Goal: Download file/media

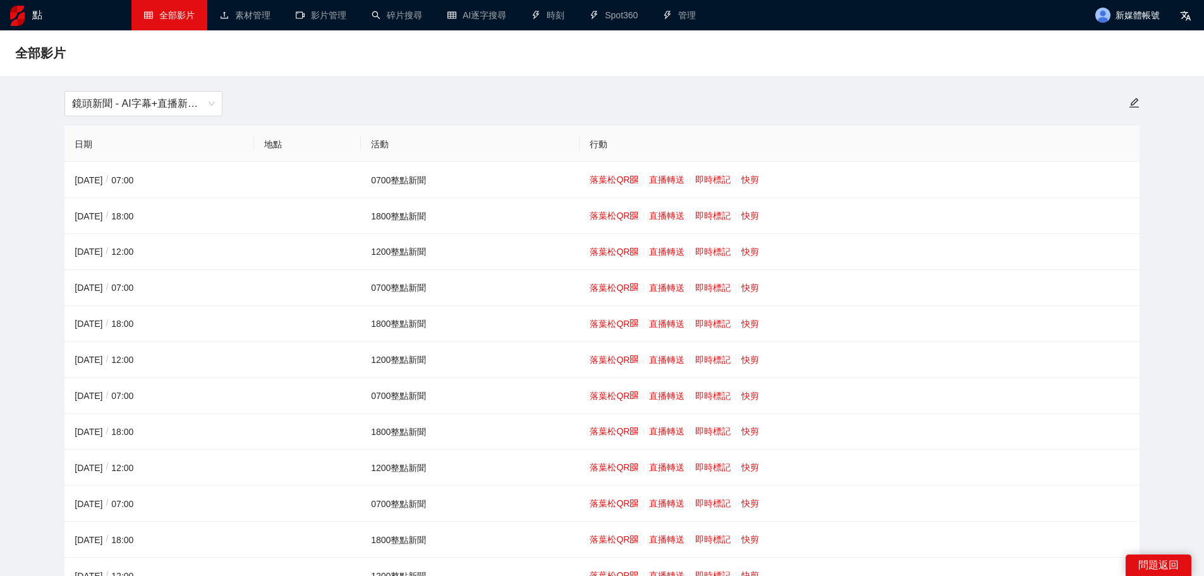
click at [132, 115] on span "鏡頭新聞 - AI字幕+直播新聞（[DATE]-[DATE]）" at bounding box center [143, 104] width 143 height 24
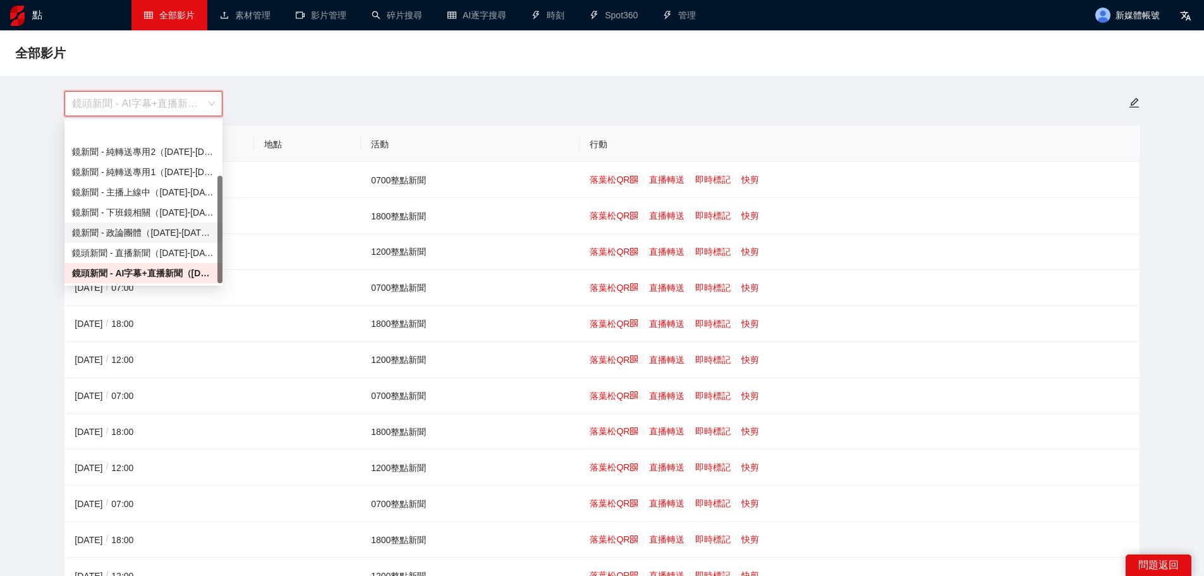
scroll to position [81, 0]
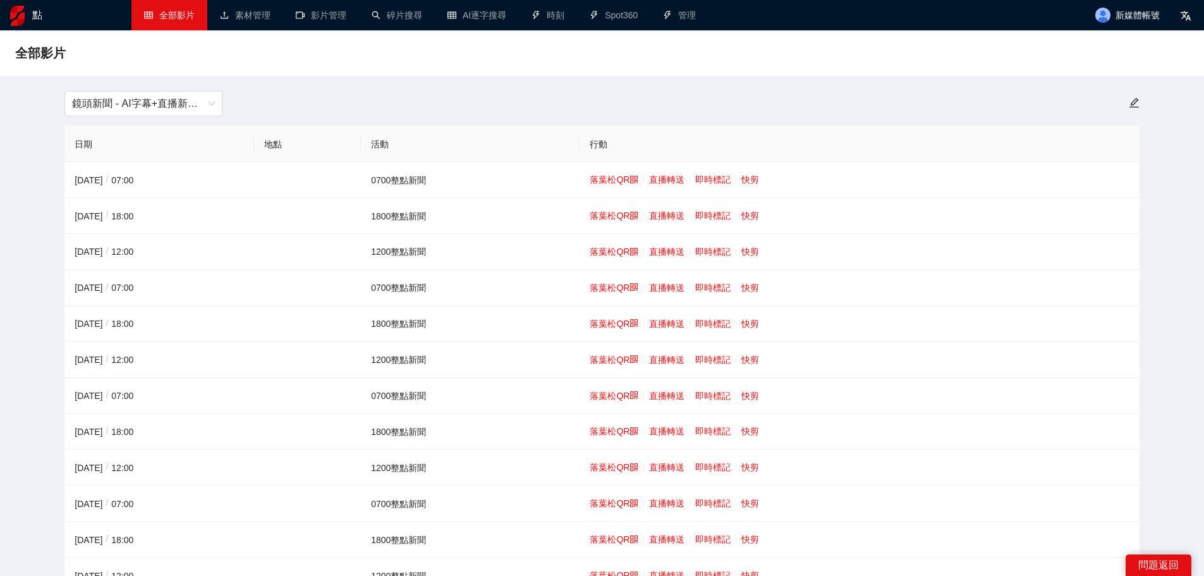
click at [743, 251] on font "快剪" at bounding box center [750, 251] width 18 height 10
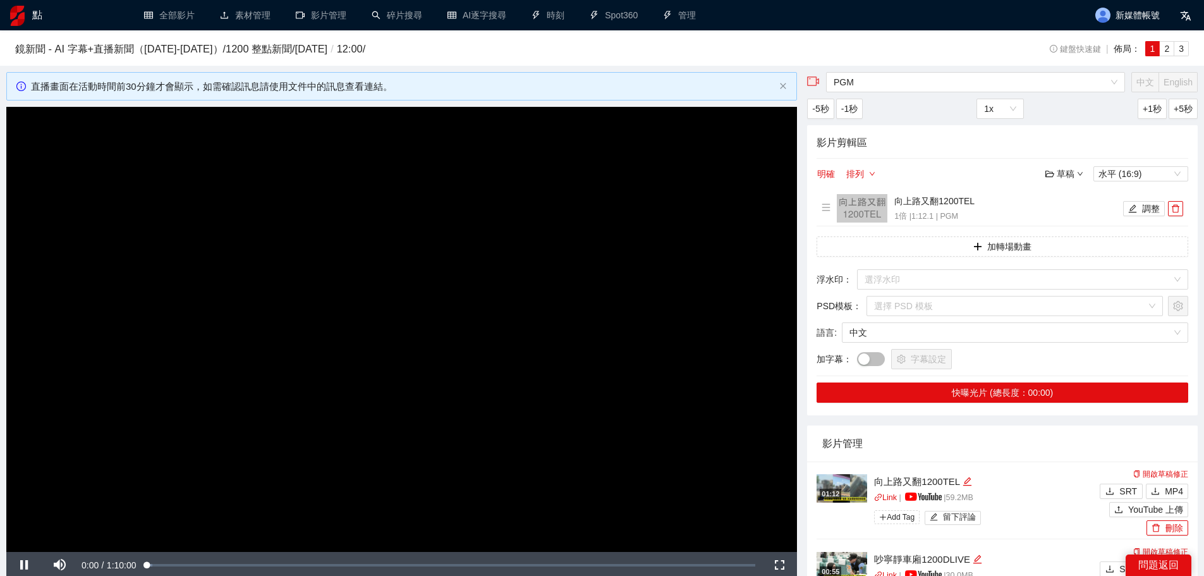
click at [234, 296] on video "Video Player" at bounding box center [401, 329] width 790 height 445
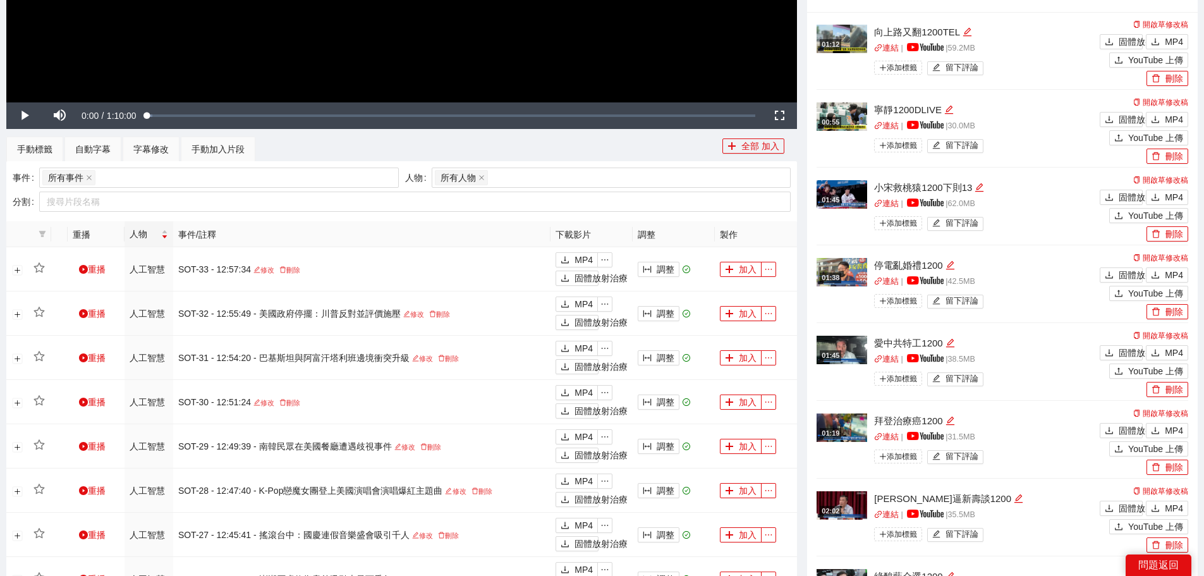
scroll to position [379, 0]
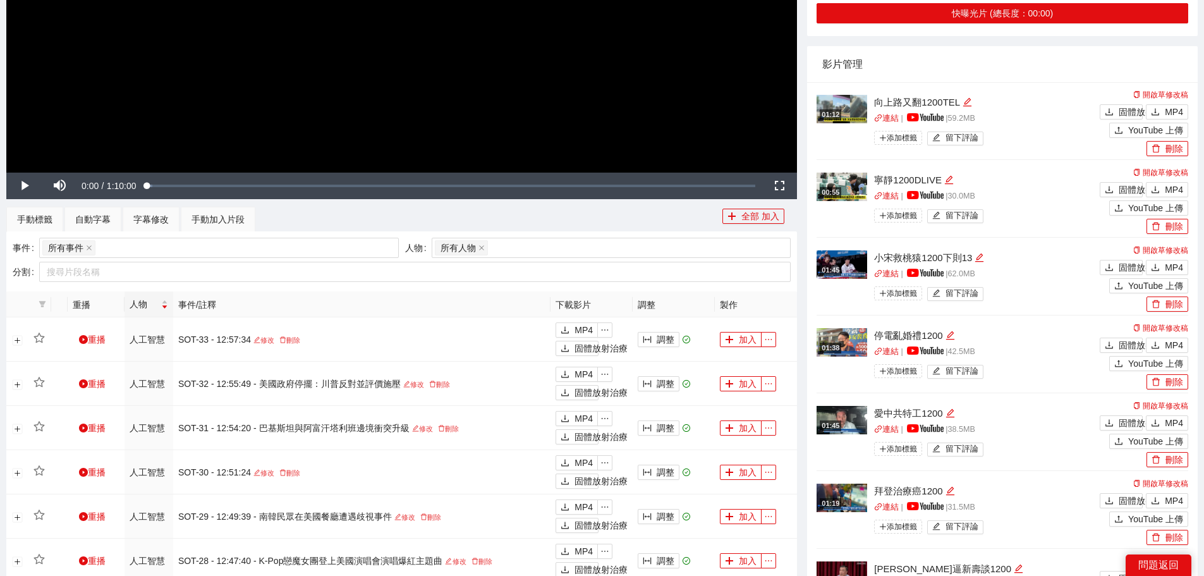
click at [847, 103] on img at bounding box center [841, 109] width 51 height 28
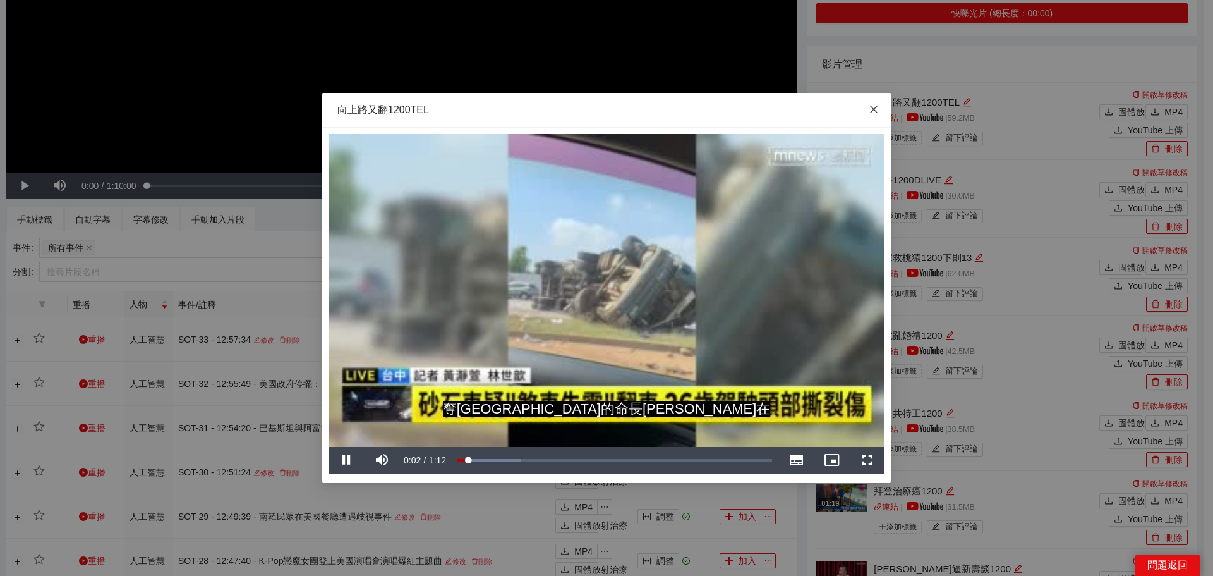
click at [867, 112] on span "關閉" at bounding box center [874, 110] width 34 height 34
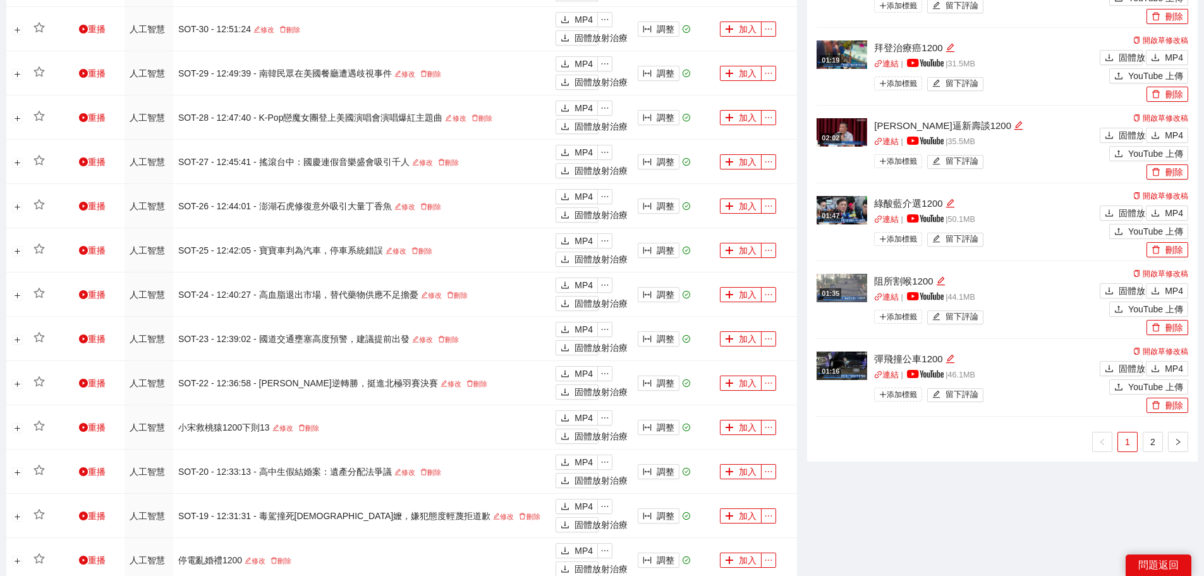
scroll to position [898, 0]
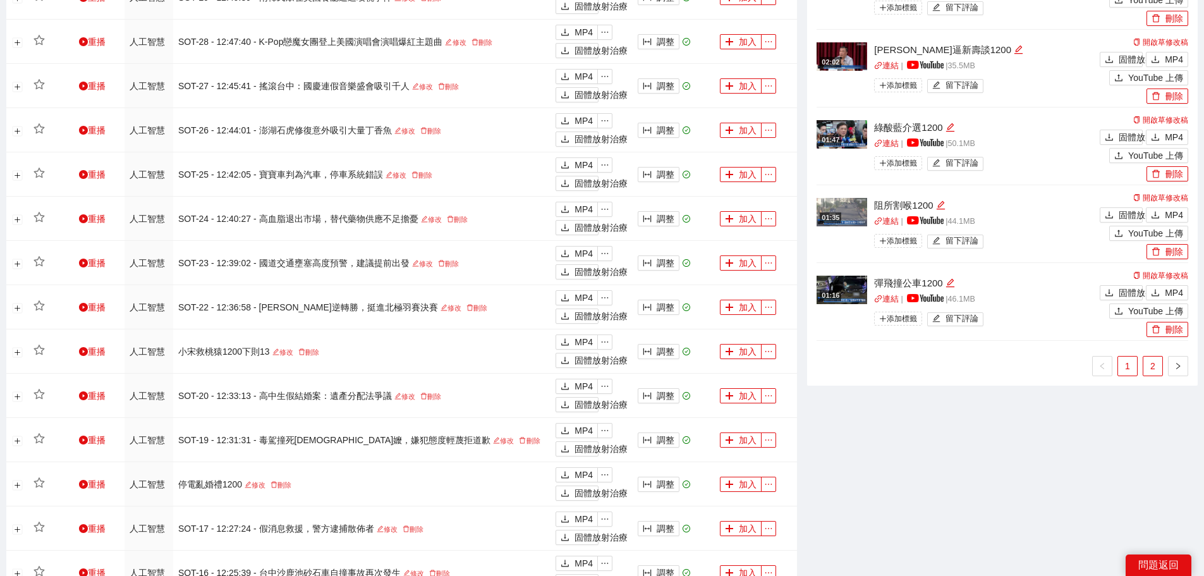
click at [1146, 372] on link "2" at bounding box center [1152, 365] width 19 height 19
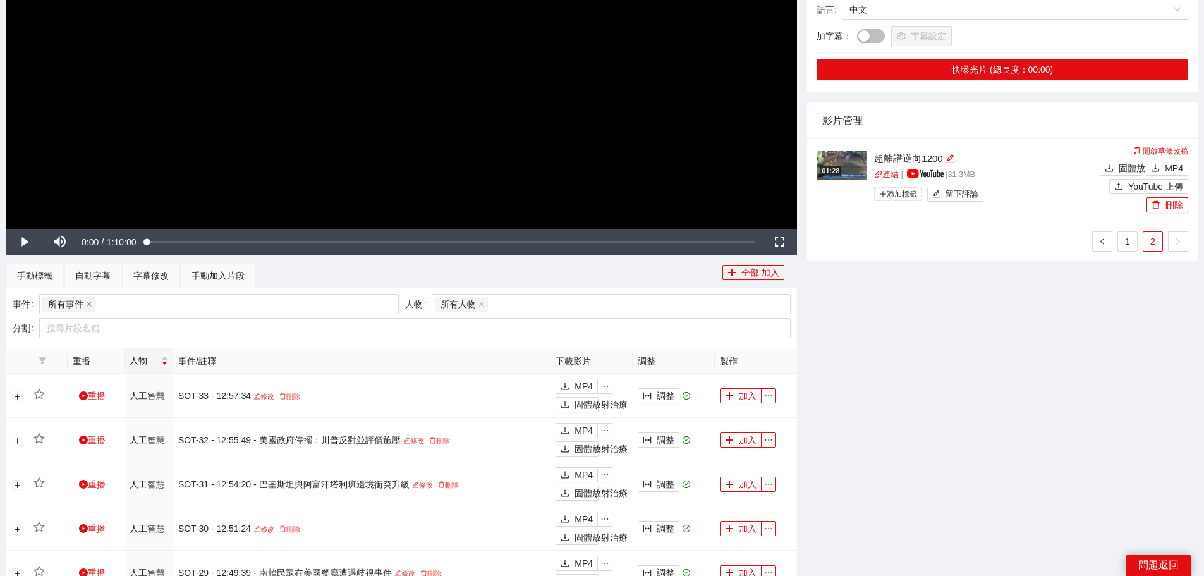
scroll to position [266, 0]
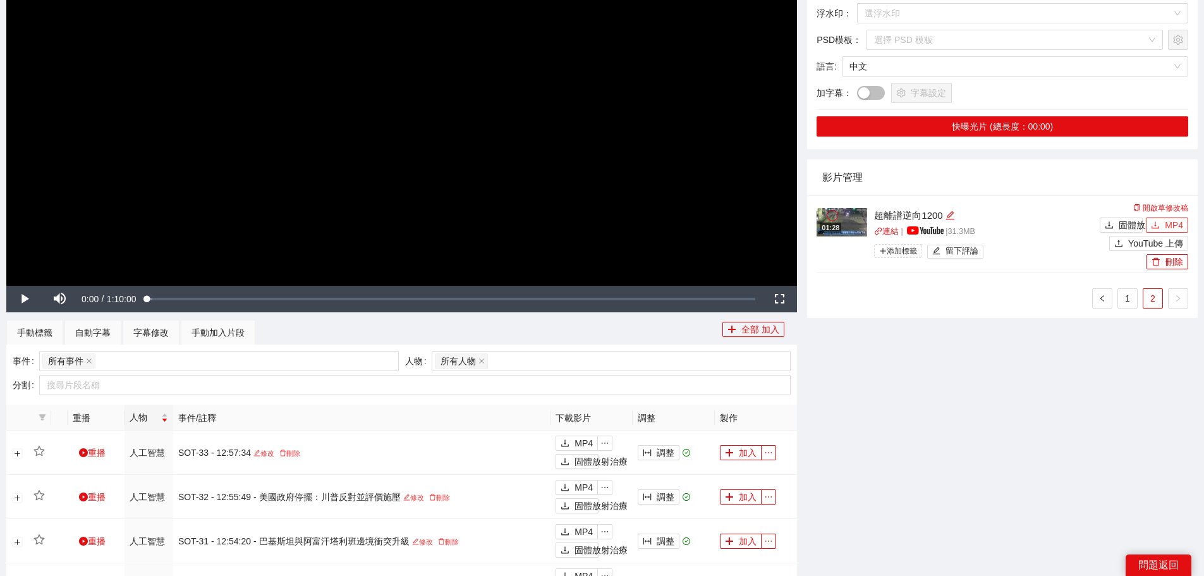
click at [1172, 220] on font "MP4" at bounding box center [1173, 225] width 18 height 10
click at [1131, 294] on link "1" at bounding box center [1127, 298] width 19 height 19
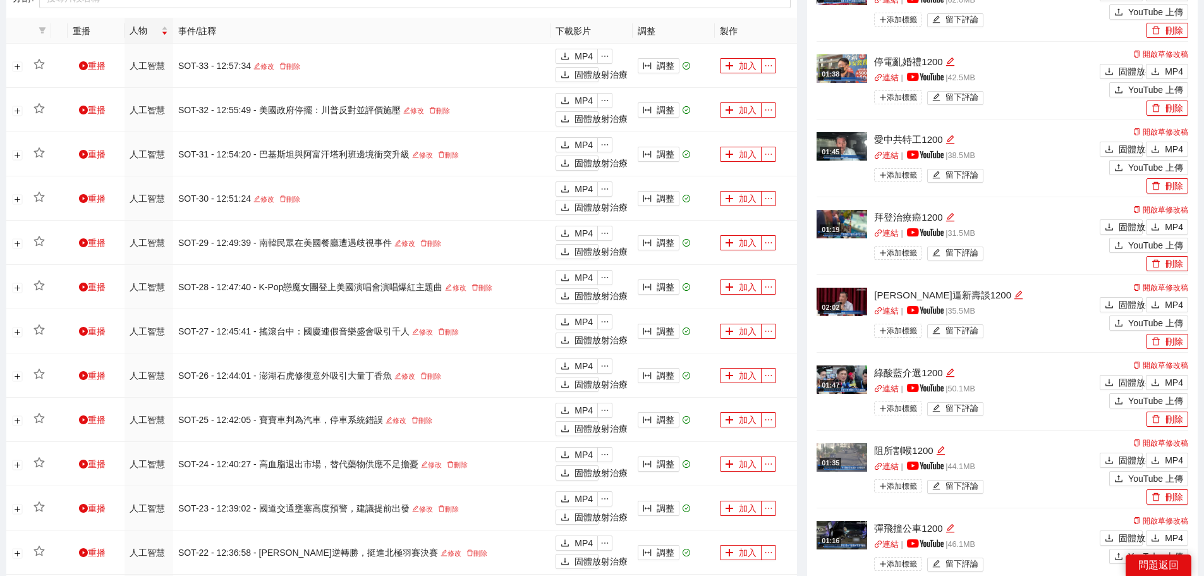
scroll to position [730, 0]
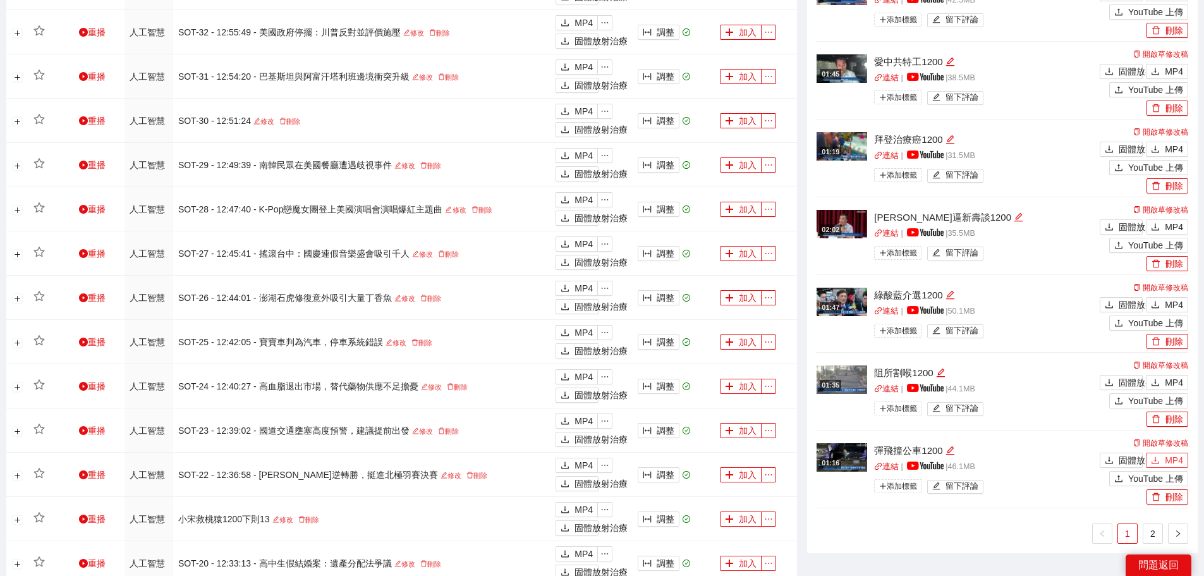
click at [1161, 459] on button "MP4" at bounding box center [1166, 459] width 42 height 15
drag, startPoint x: 1162, startPoint y: 383, endPoint x: 1154, endPoint y: 365, distance: 20.3
click at [1162, 383] on button "MP4" at bounding box center [1166, 382] width 42 height 15
click at [1159, 297] on button "MP4" at bounding box center [1166, 304] width 42 height 15
click at [1173, 224] on font "MP4" at bounding box center [1173, 227] width 18 height 10
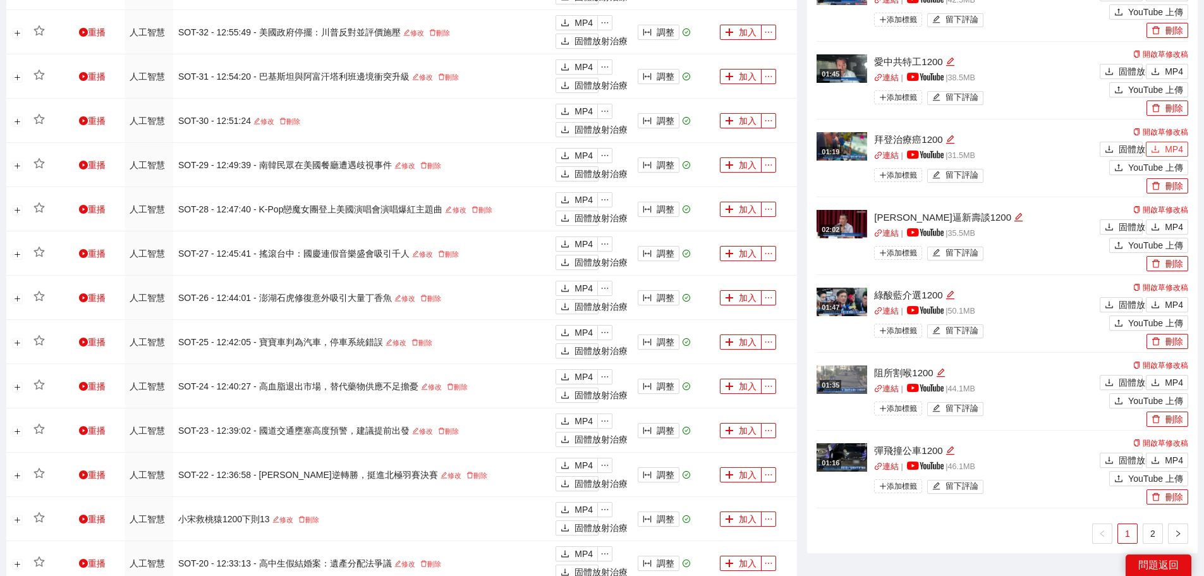
click at [1174, 145] on font "MP4" at bounding box center [1173, 149] width 18 height 10
click at [1169, 66] on font "MP4" at bounding box center [1173, 71] width 18 height 10
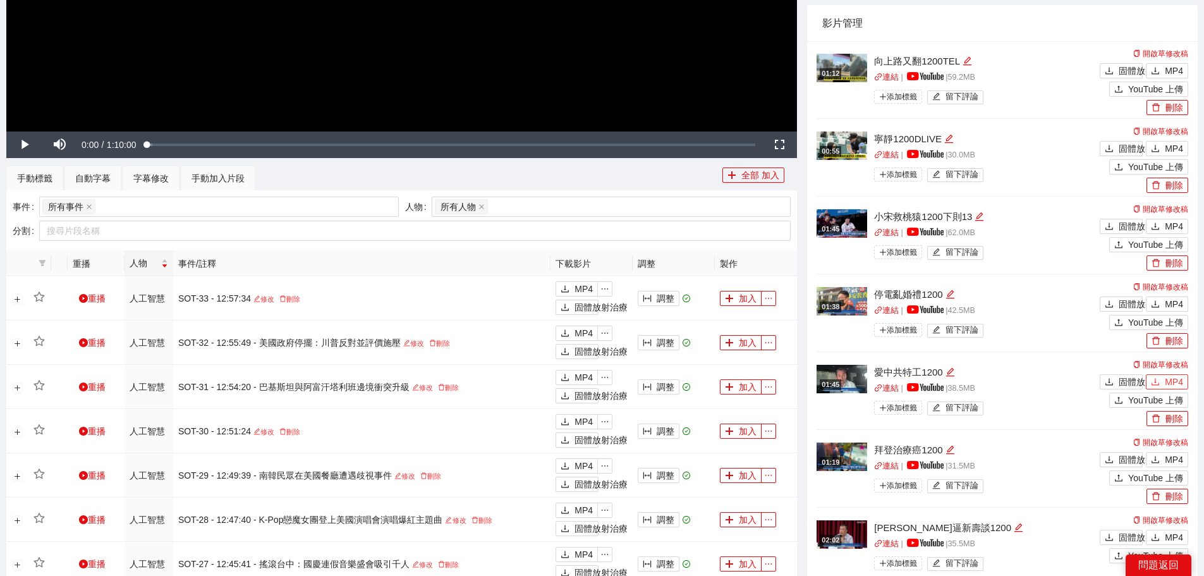
scroll to position [414, 0]
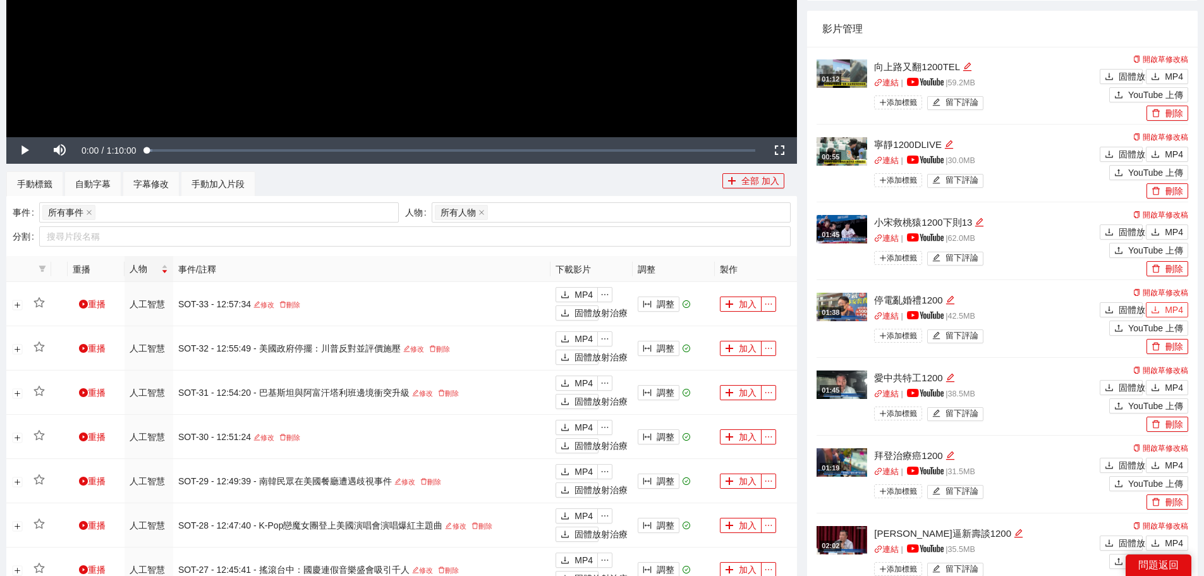
click at [1167, 306] on font "MP4" at bounding box center [1173, 310] width 18 height 10
click at [1166, 230] on font "MP4" at bounding box center [1173, 232] width 18 height 10
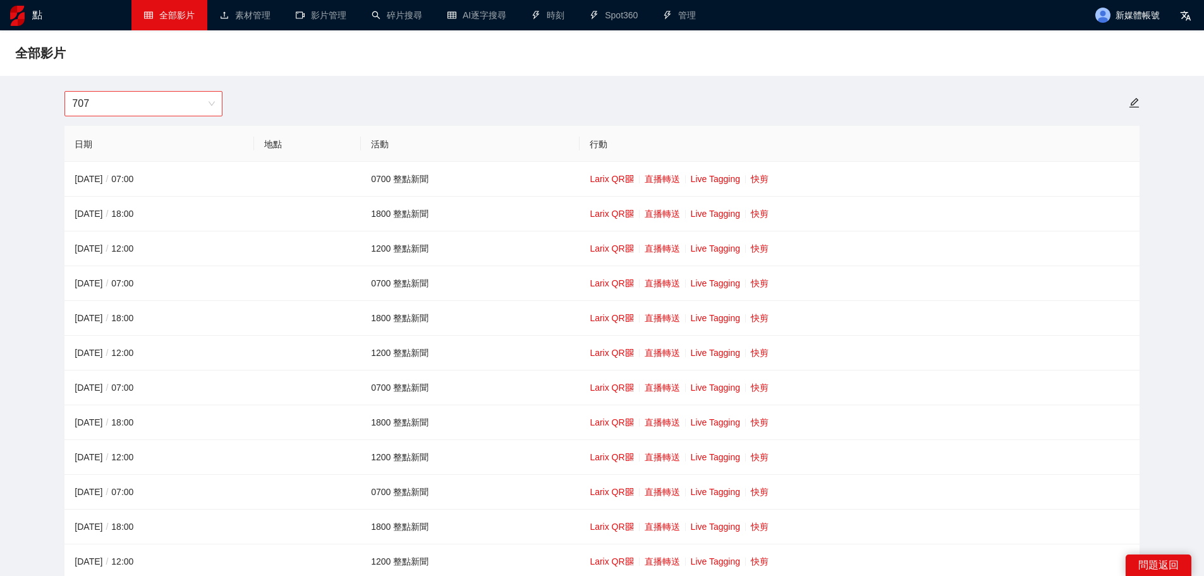
click at [181, 107] on span "707" at bounding box center [143, 104] width 143 height 24
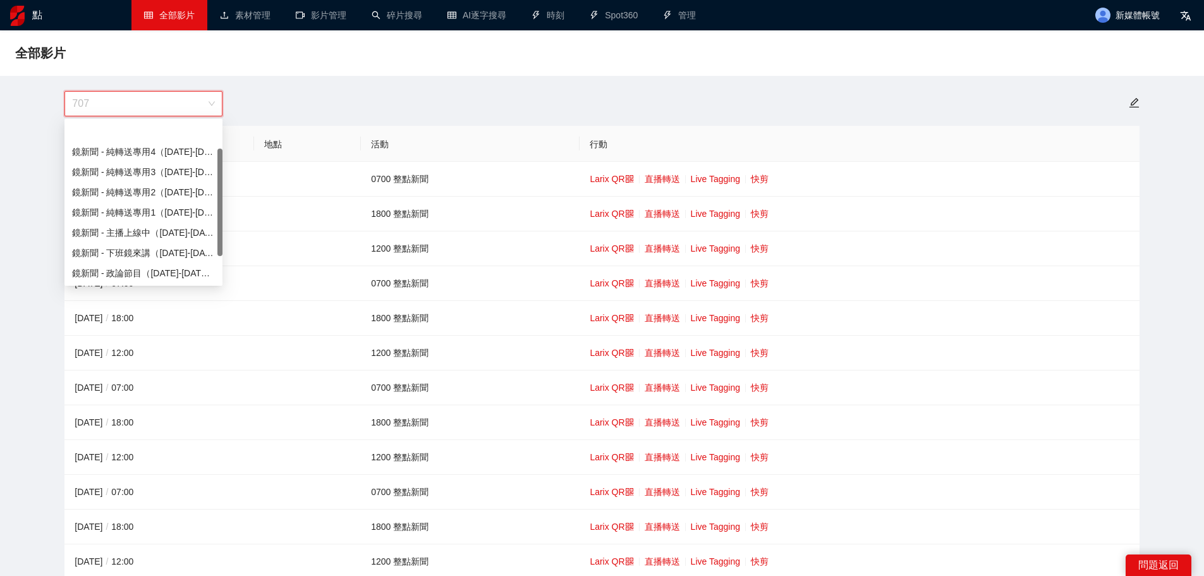
scroll to position [40, 0]
click at [149, 255] on font "鏡頭新聞 - 直播新聞（[DATE]-[DATE]）" at bounding box center [149, 253] width 155 height 10
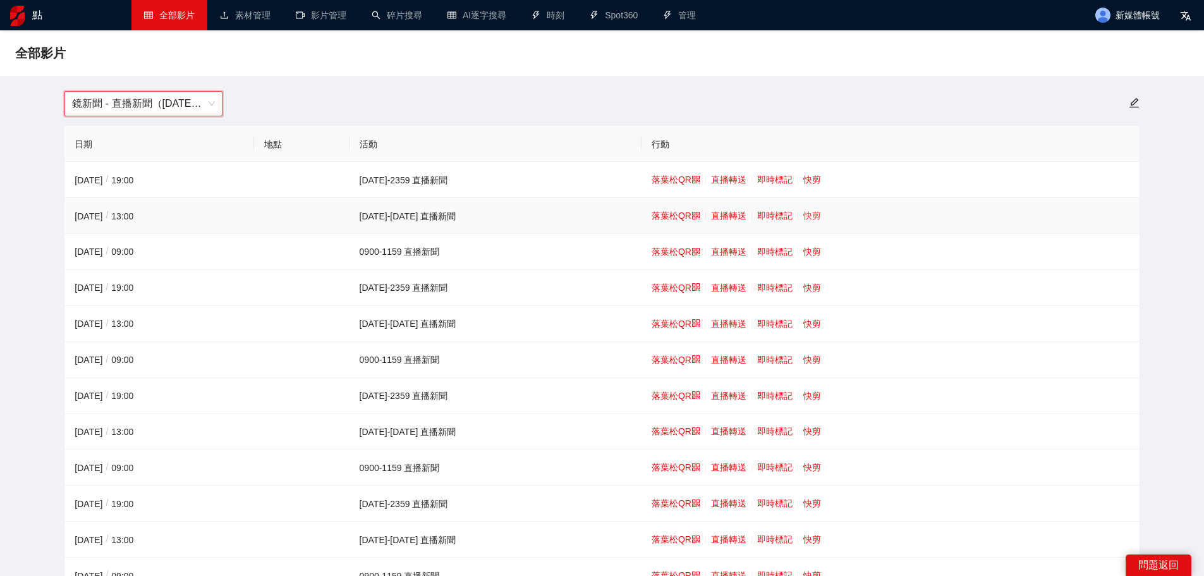
click at [803, 213] on font "快剪" at bounding box center [812, 215] width 18 height 10
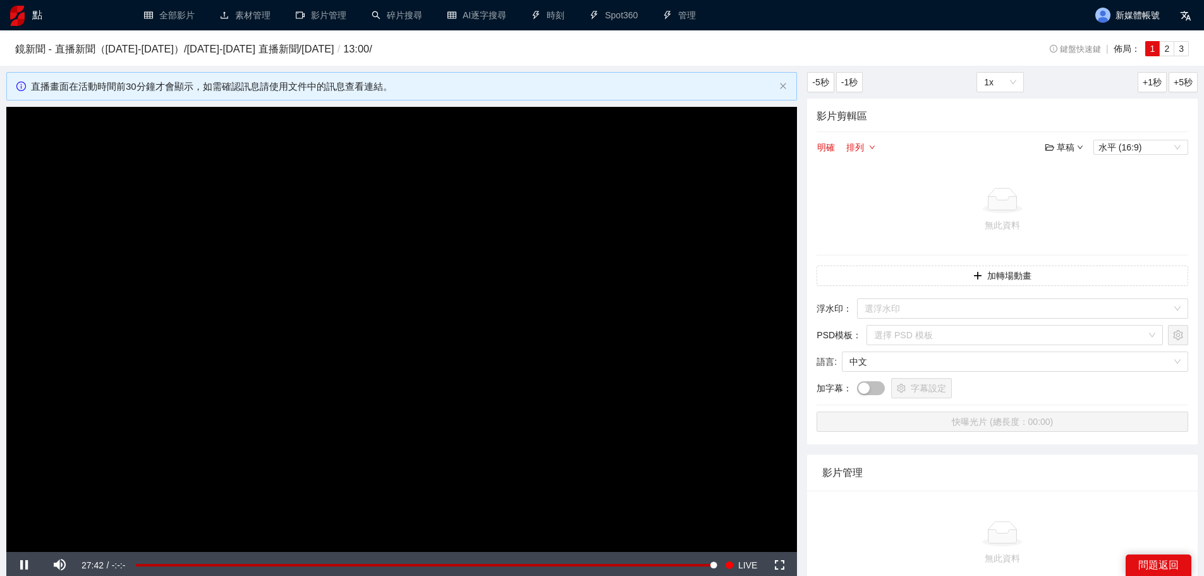
click at [393, 321] on video "Video Player" at bounding box center [401, 329] width 790 height 445
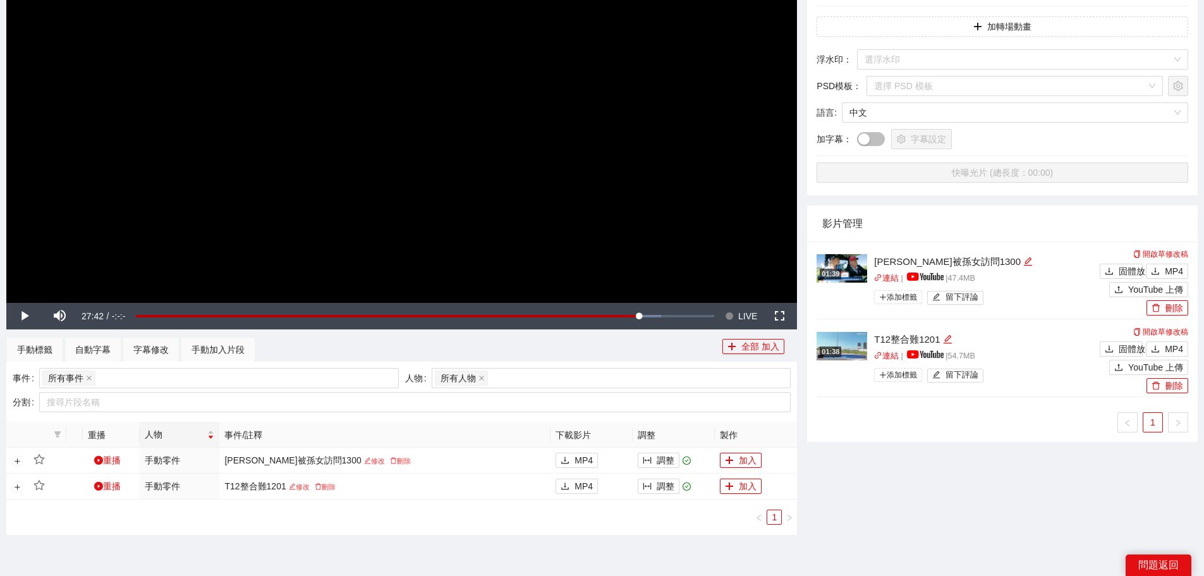
scroll to position [253, 0]
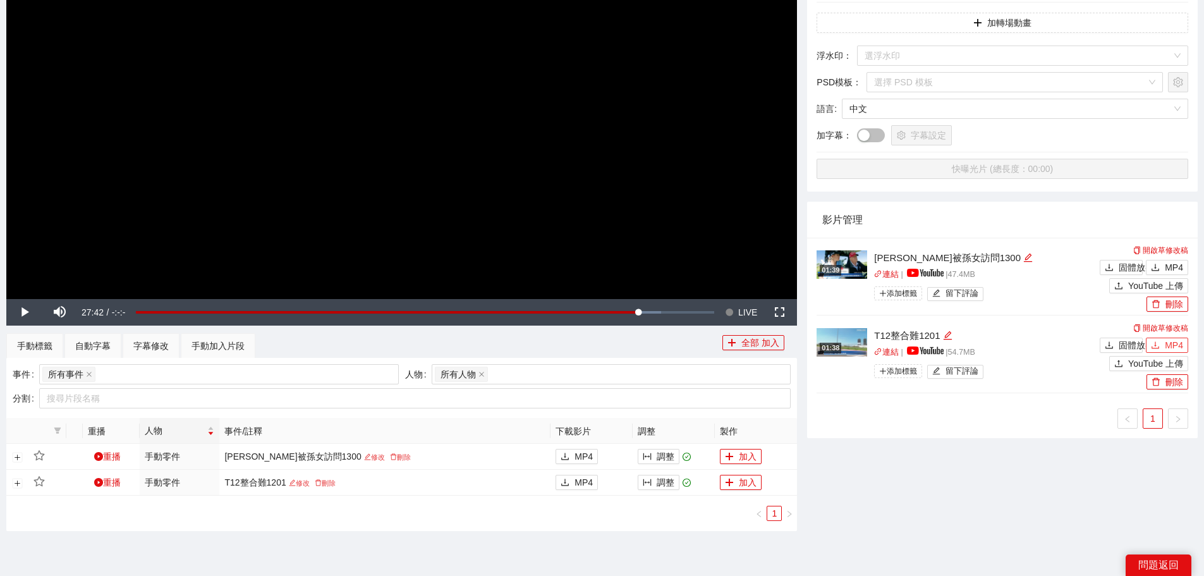
click at [1153, 345] on icon "下載" at bounding box center [1154, 345] width 9 height 9
